Goal: Information Seeking & Learning: Learn about a topic

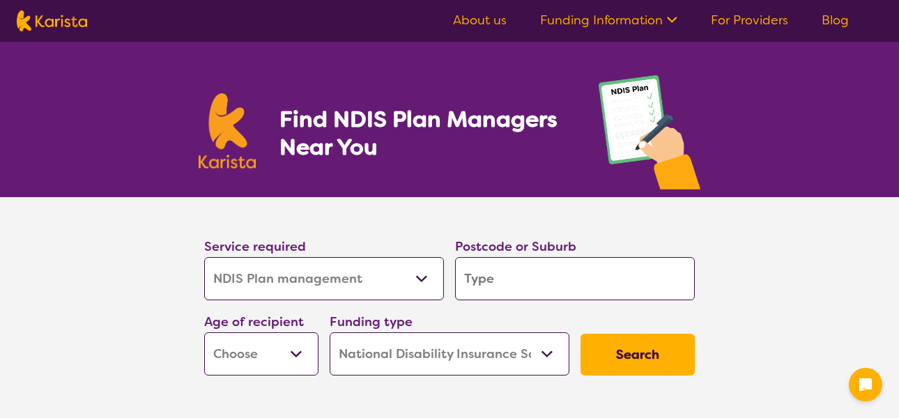
select select "NDIS Plan management"
select select "NDIS"
select select "NDIS Plan management"
select select "NDIS"
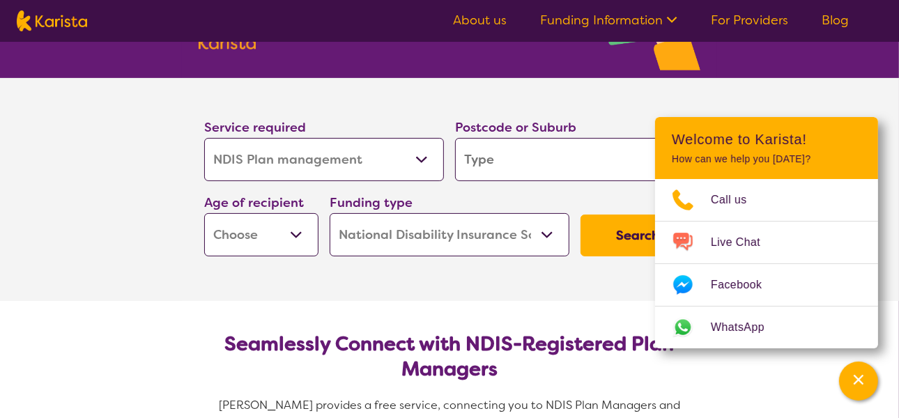
scroll to position [70, 0]
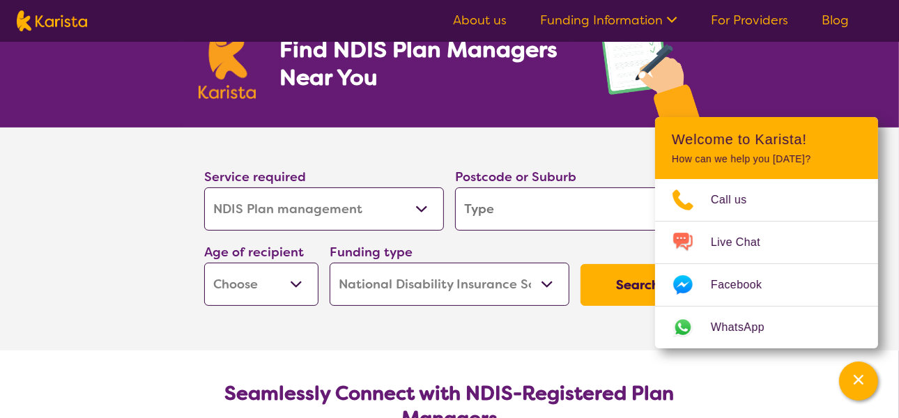
click at [139, 210] on section "Service required Allied Health Assistant Assessment ([MEDICAL_DATA] or [MEDICAL…" at bounding box center [449, 238] width 899 height 223
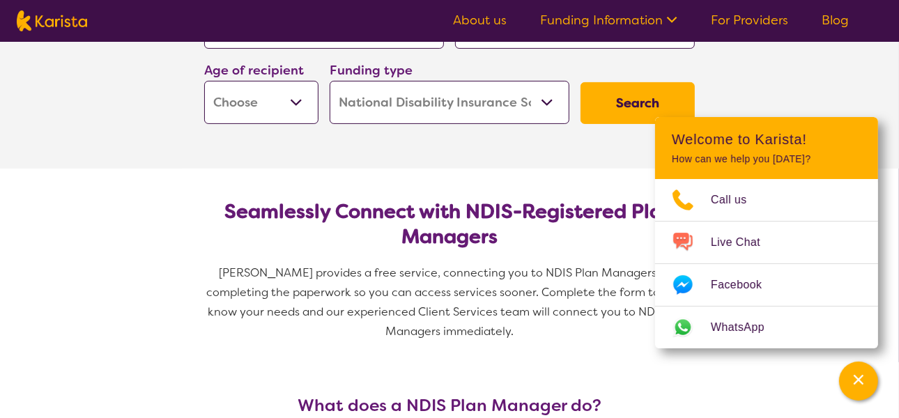
scroll to position [279, 0]
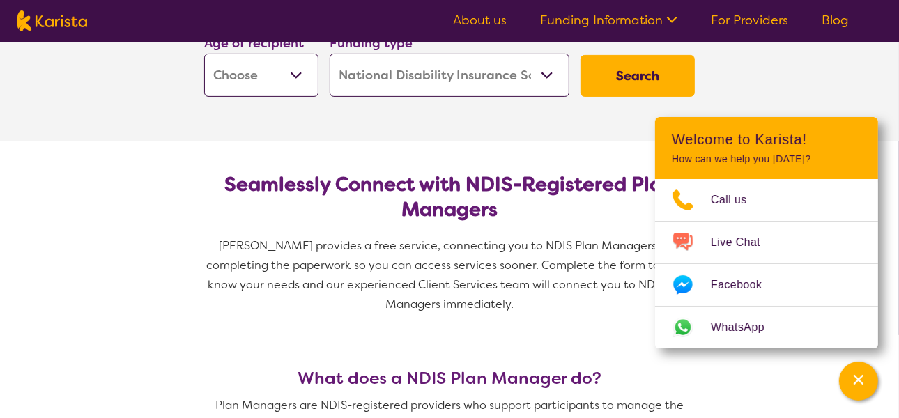
click at [625, 74] on button "Search" at bounding box center [637, 76] width 114 height 42
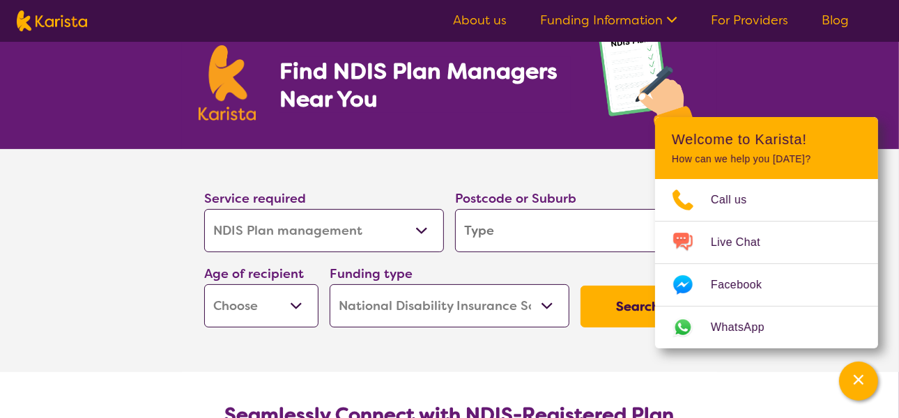
scroll to position [48, 0]
click at [520, 224] on input "search" at bounding box center [575, 230] width 240 height 43
type input "a"
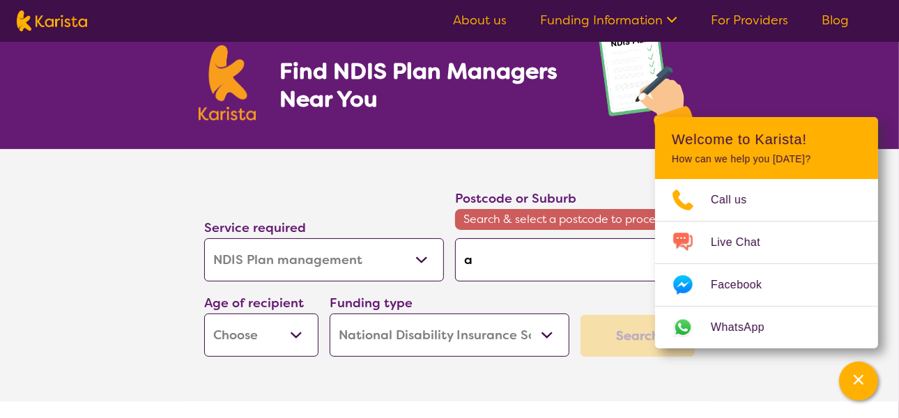
type input "al"
type input "alt"
type input "alto"
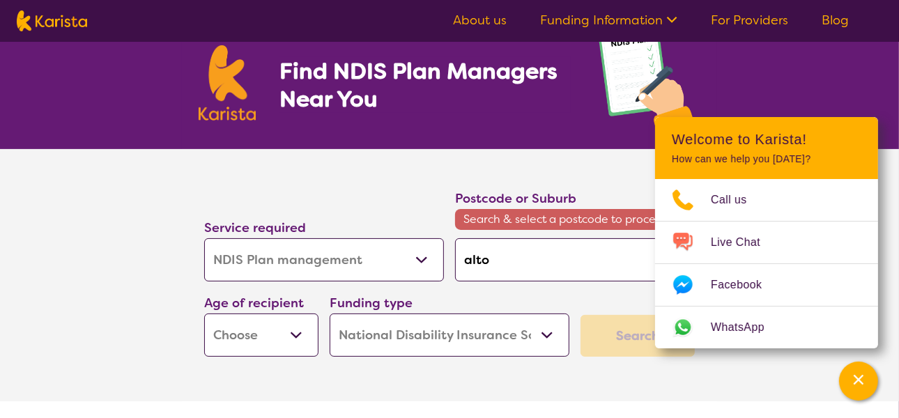
type input "alto"
type input "[PERSON_NAME]"
type input "altona"
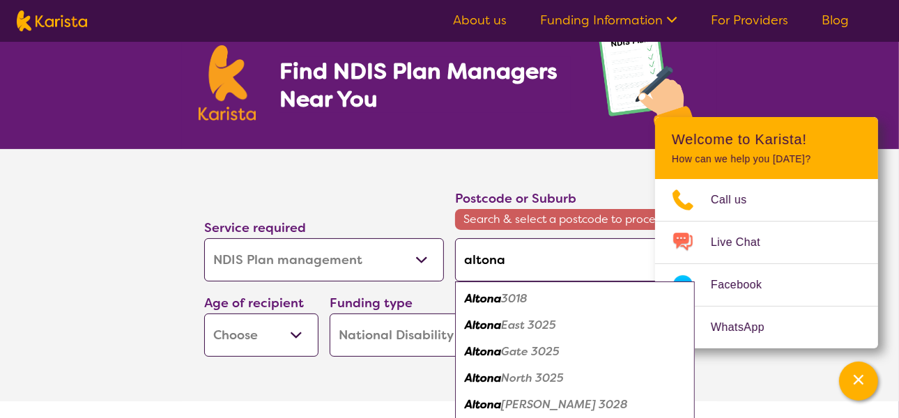
click at [493, 298] on em "Altona" at bounding box center [483, 298] width 36 height 15
type input "3018"
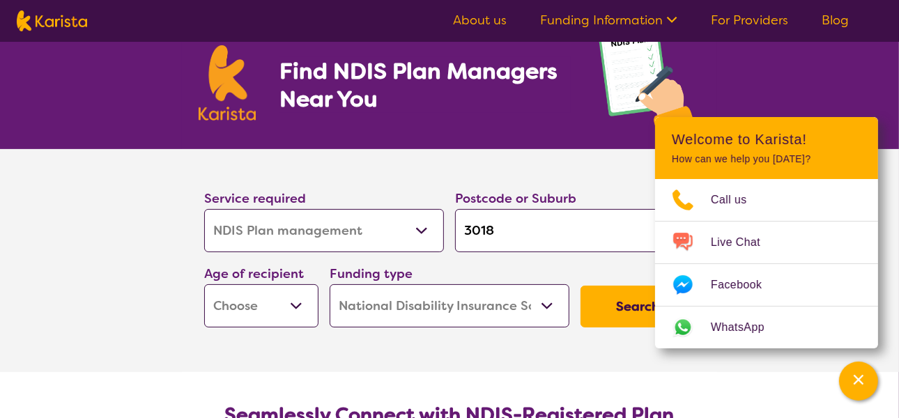
click at [297, 298] on select "Early Childhood - 0 to 9 Child - 10 to 11 Adolescent - 12 to 17 Adult - 18 to 6…" at bounding box center [261, 305] width 114 height 43
select select "AD"
click at [204, 284] on select "Early Childhood - 0 to 9 Child - 10 to 11 Adolescent - 12 to 17 Adult - 18 to 6…" at bounding box center [261, 305] width 114 height 43
select select "AD"
click at [635, 302] on button "Search" at bounding box center [637, 307] width 114 height 42
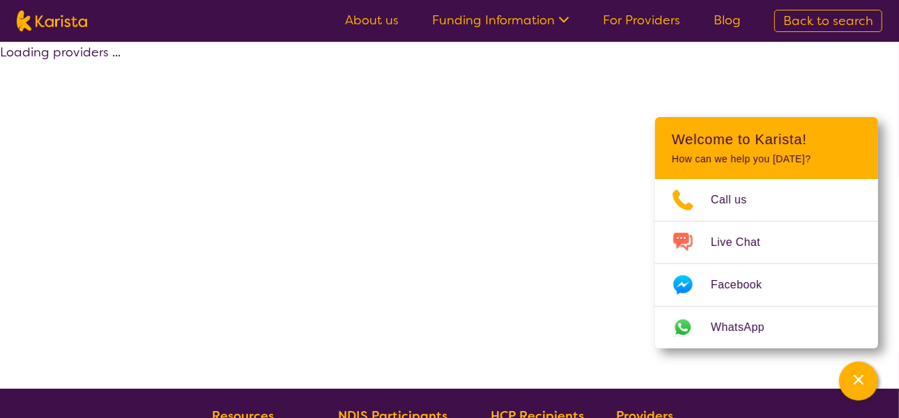
select select "by_score"
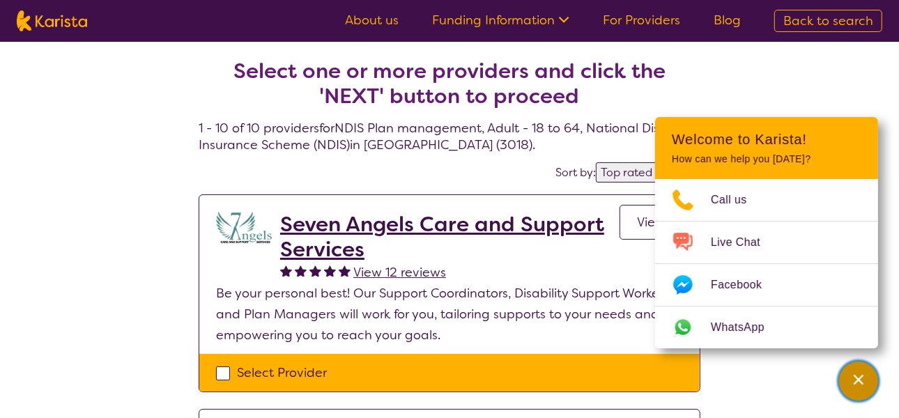
click at [858, 373] on icon "Channel Menu" at bounding box center [858, 380] width 14 height 14
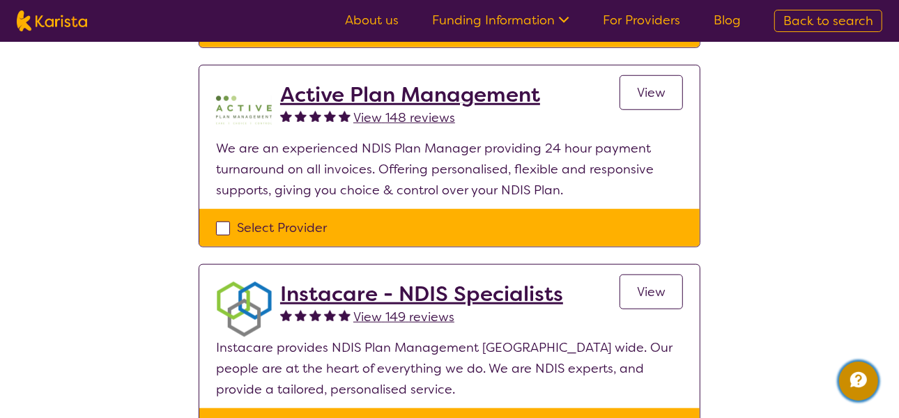
scroll to position [697, 0]
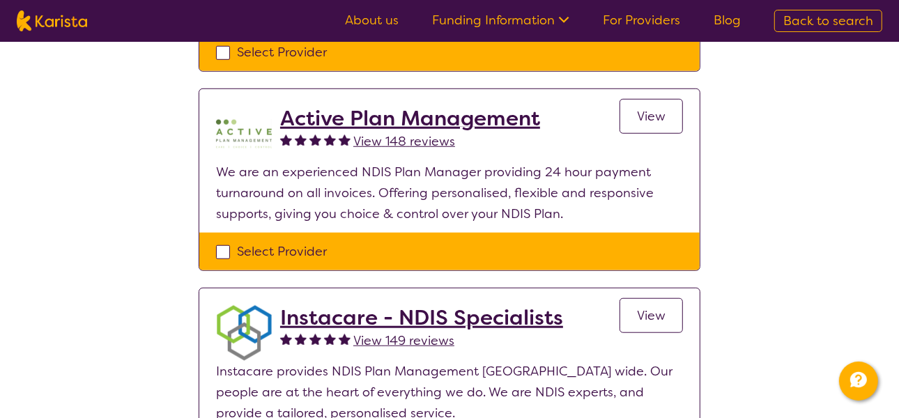
click at [334, 314] on h2 "Instacare - NDIS Specialists" at bounding box center [421, 317] width 283 height 25
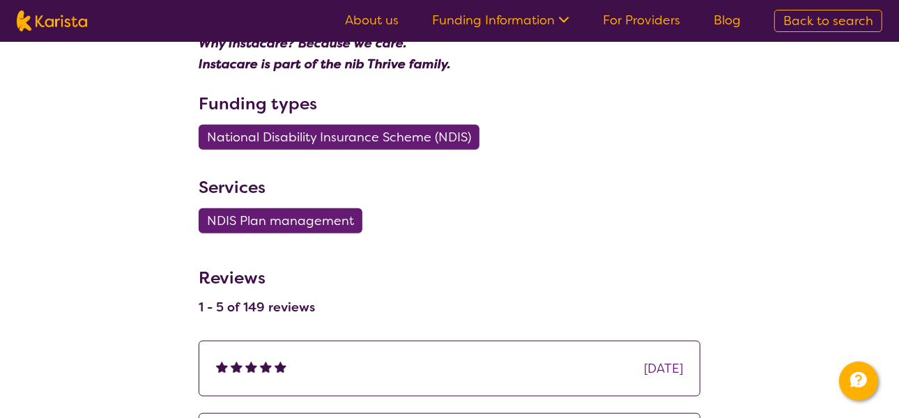
scroll to position [627, 0]
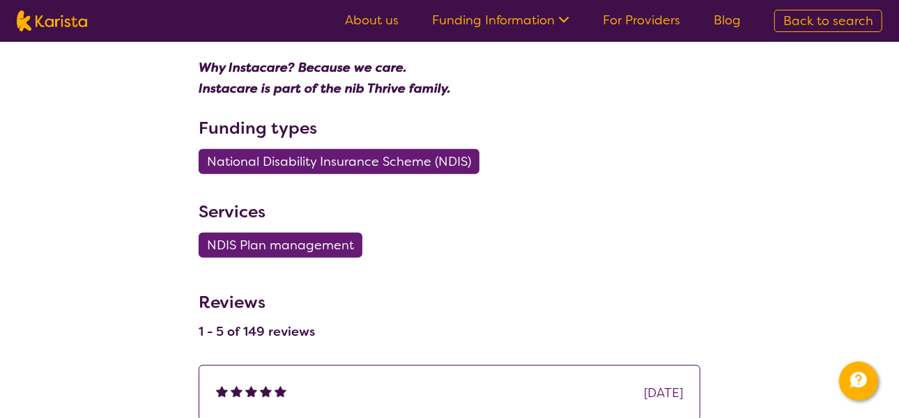
select select "by_score"
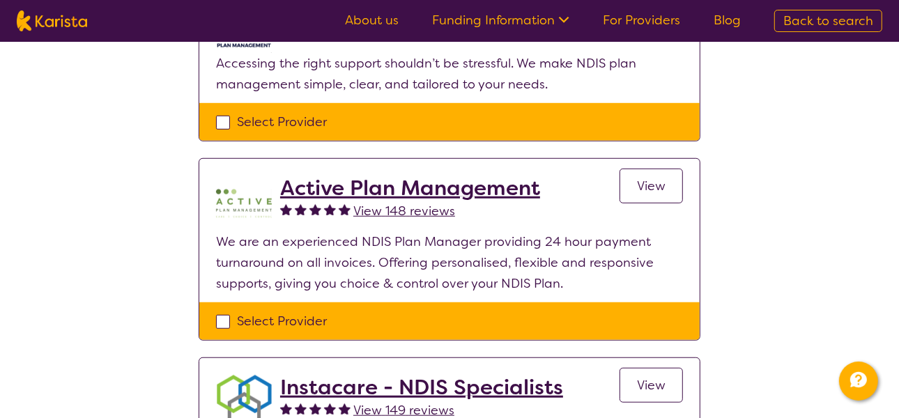
scroll to position [697, 0]
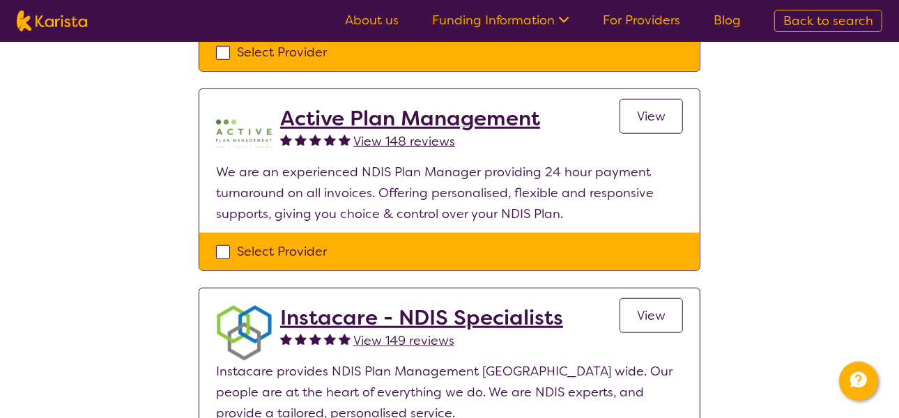
click at [389, 111] on h2 "Active Plan Management" at bounding box center [410, 118] width 260 height 25
